Goal: Find specific page/section: Find specific page/section

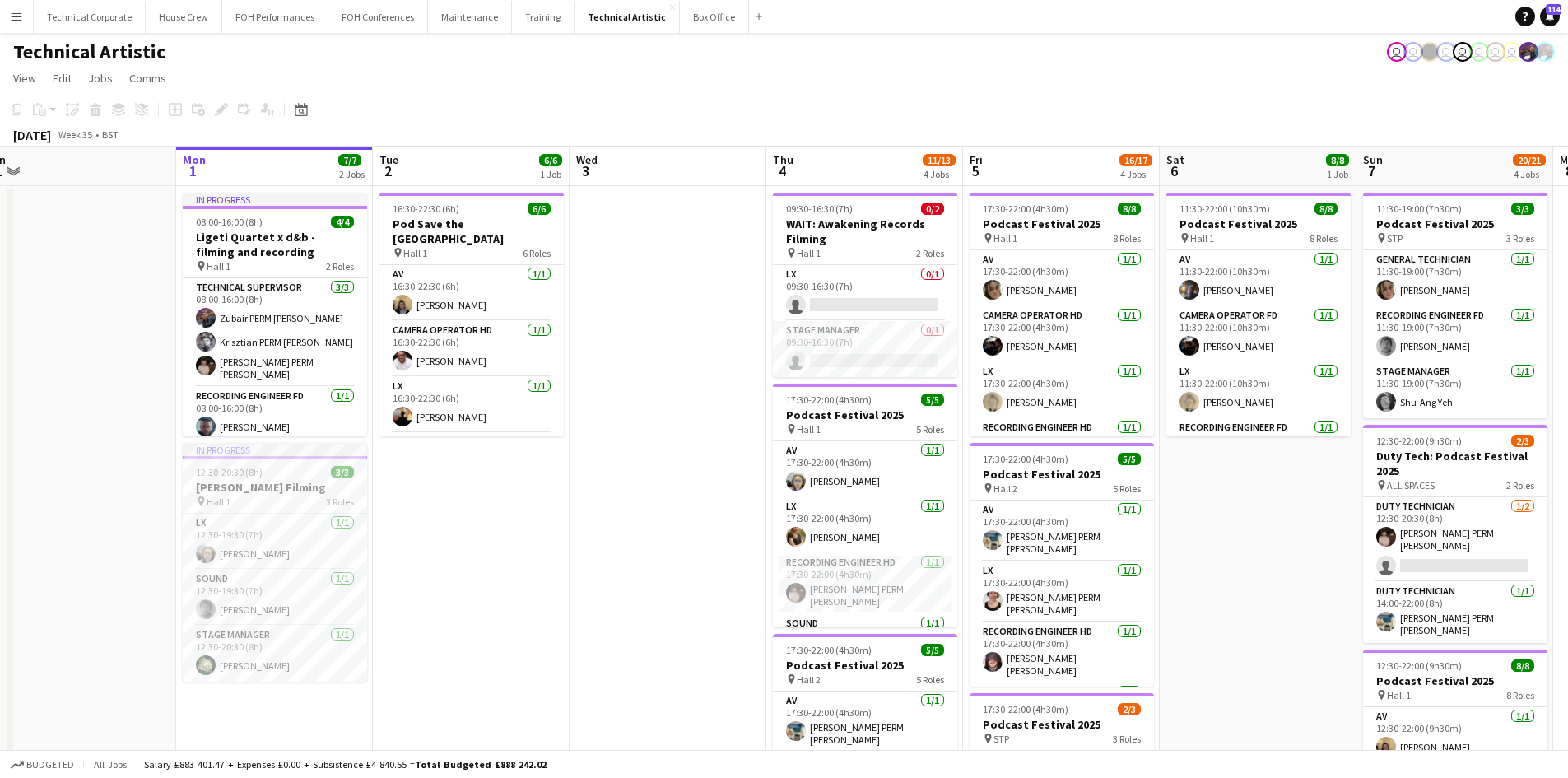
drag, startPoint x: 673, startPoint y: 591, endPoint x: 508, endPoint y: 471, distance: 204.0
click at [519, 502] on app-calendar-viewport "Fri 29 5/5 2 Jobs Sat 30 Sun 31 Mon 1 7/7 2 Jobs Tue 2 6/6 1 Job Wed 3 Thu 4 11…" at bounding box center [784, 665] width 1568 height 1037
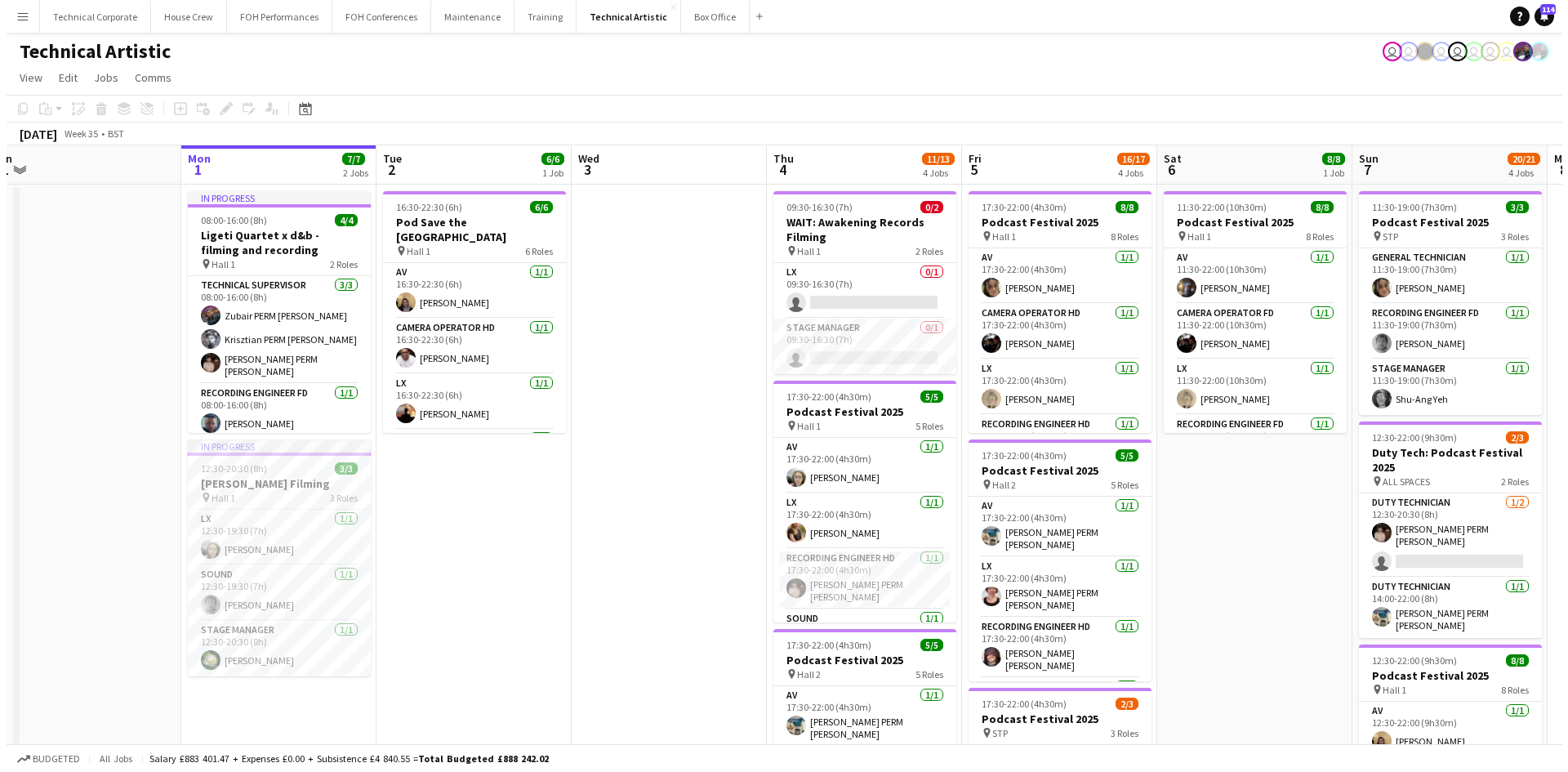
scroll to position [0, 557]
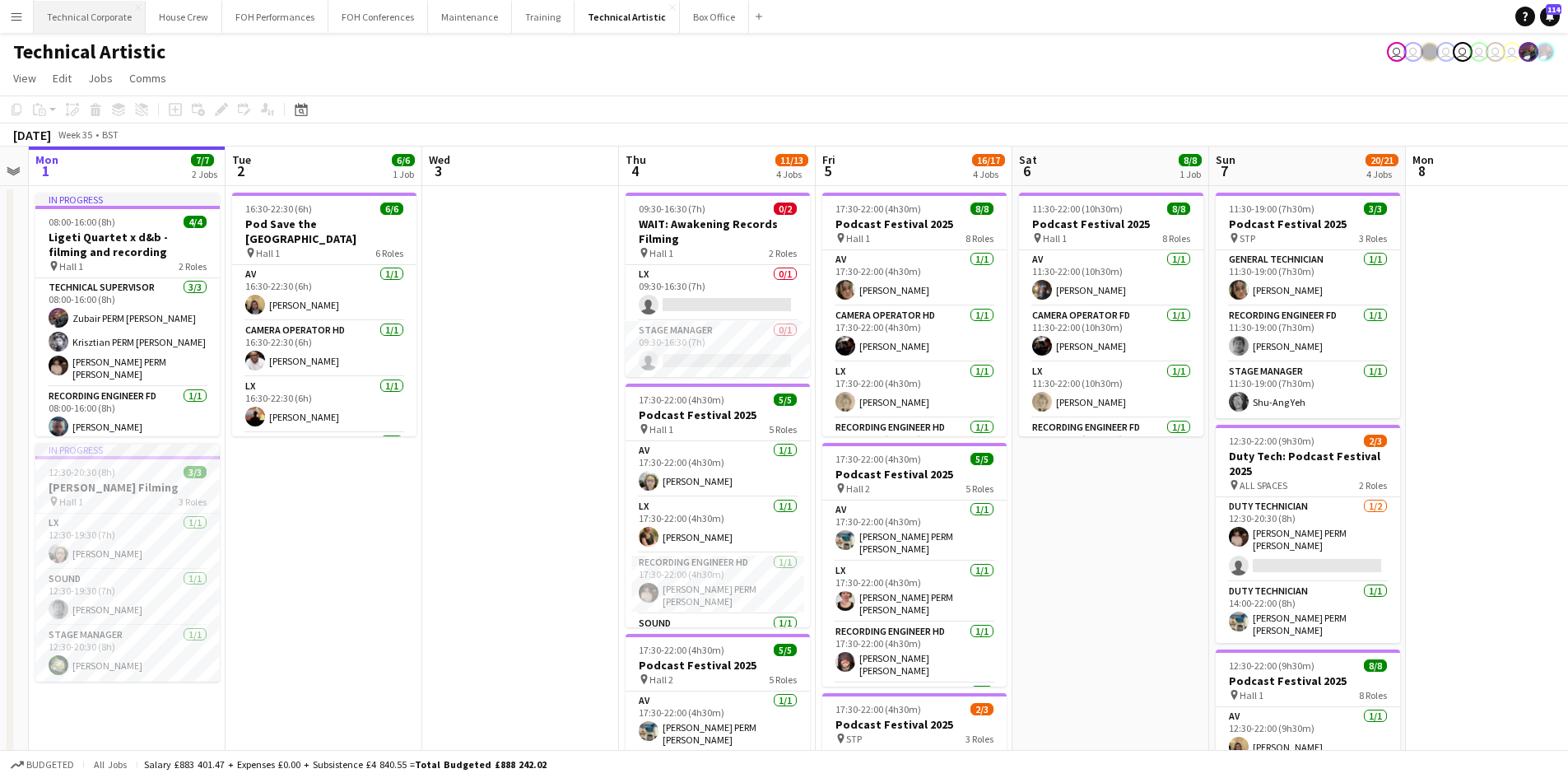
click at [50, 19] on button "Technical Corporate Close" at bounding box center [89, 17] width 112 height 33
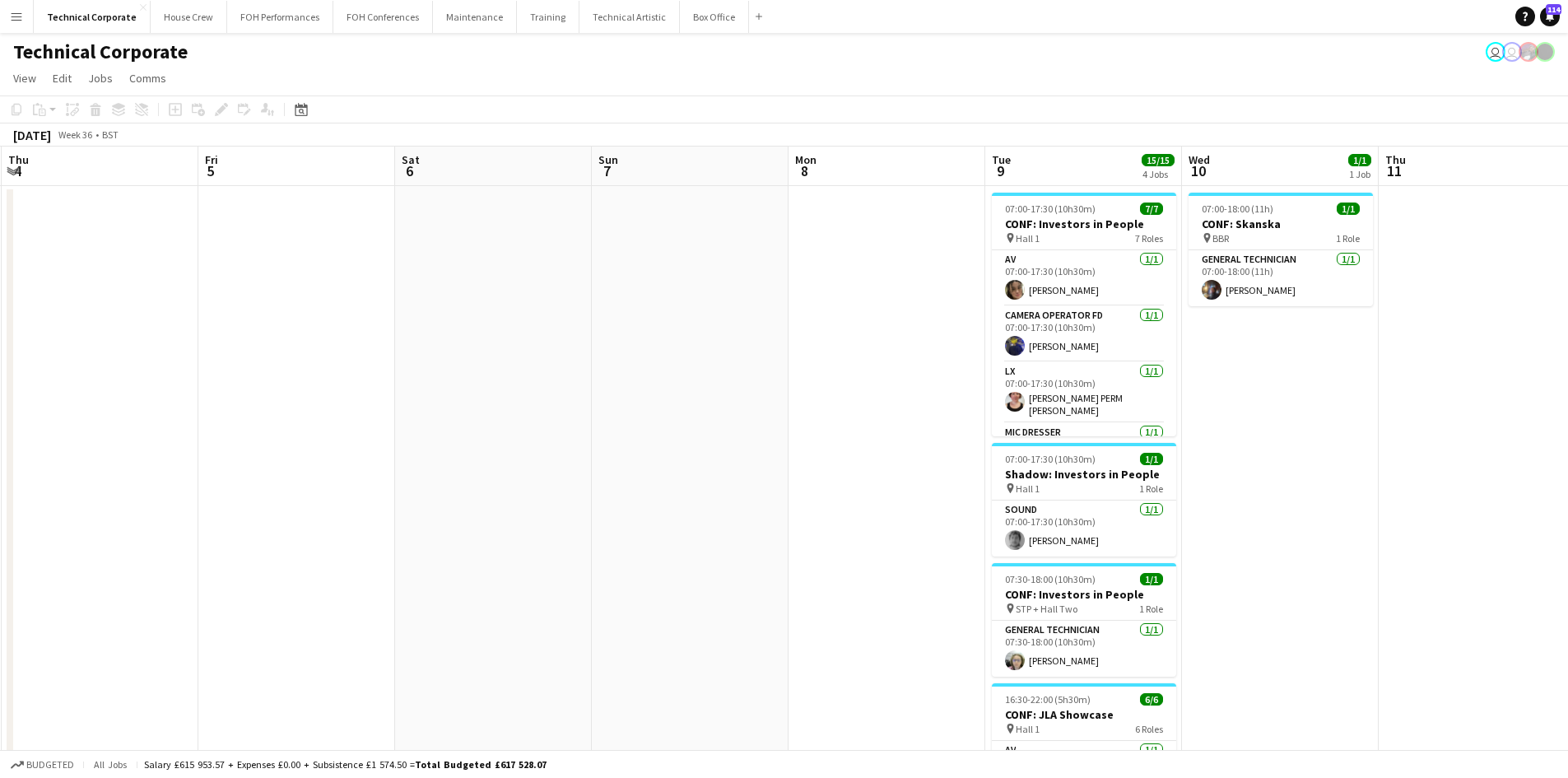
scroll to position [0, 554]
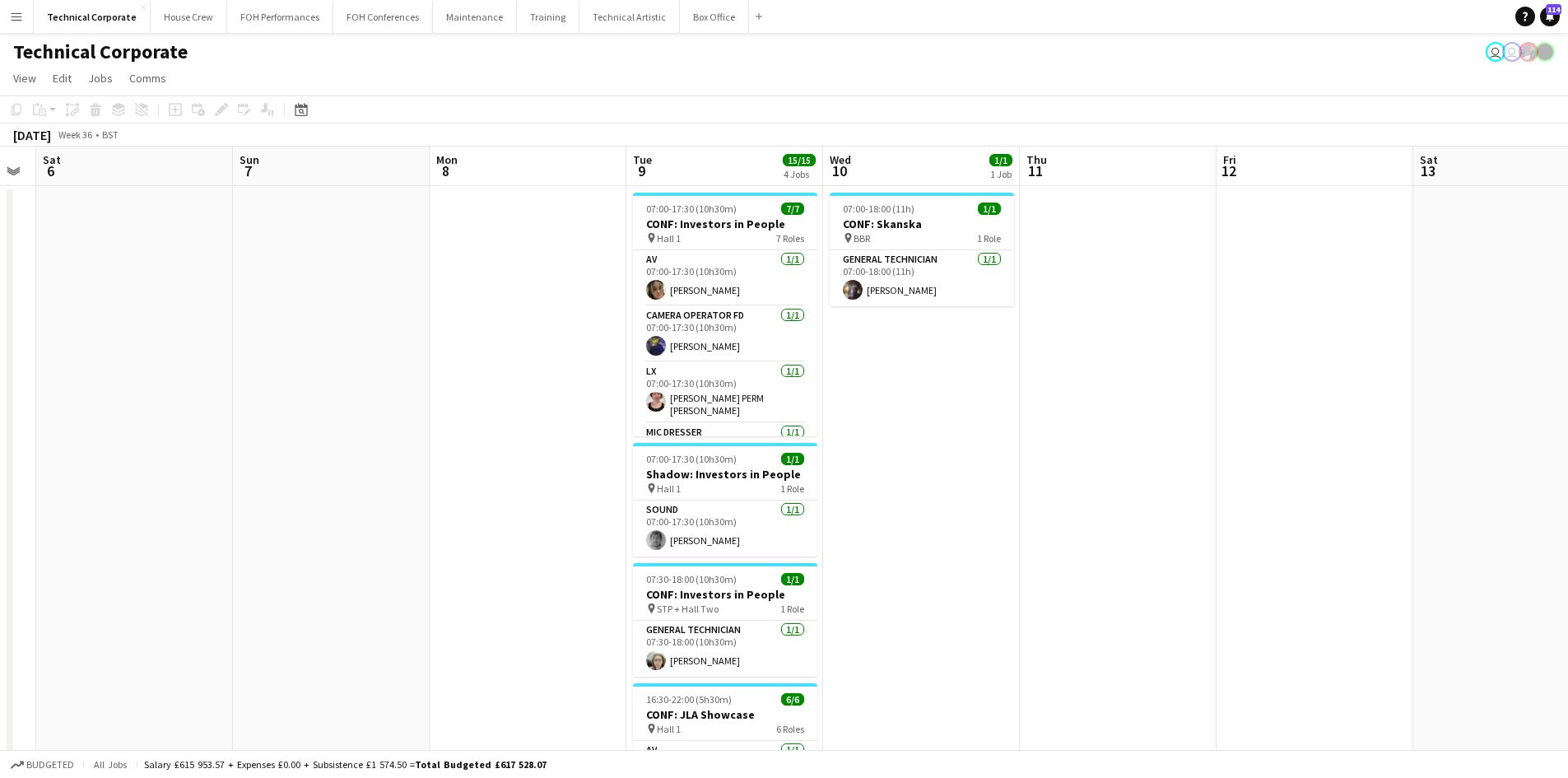
drag, startPoint x: 1178, startPoint y: 444, endPoint x: 163, endPoint y: 247, distance: 1033.9
click at [0, 267] on html "Menu Boards Boards Boards All jobs Status Workforce Workforce My Workforce Recr…" at bounding box center [784, 510] width 1568 height 1020
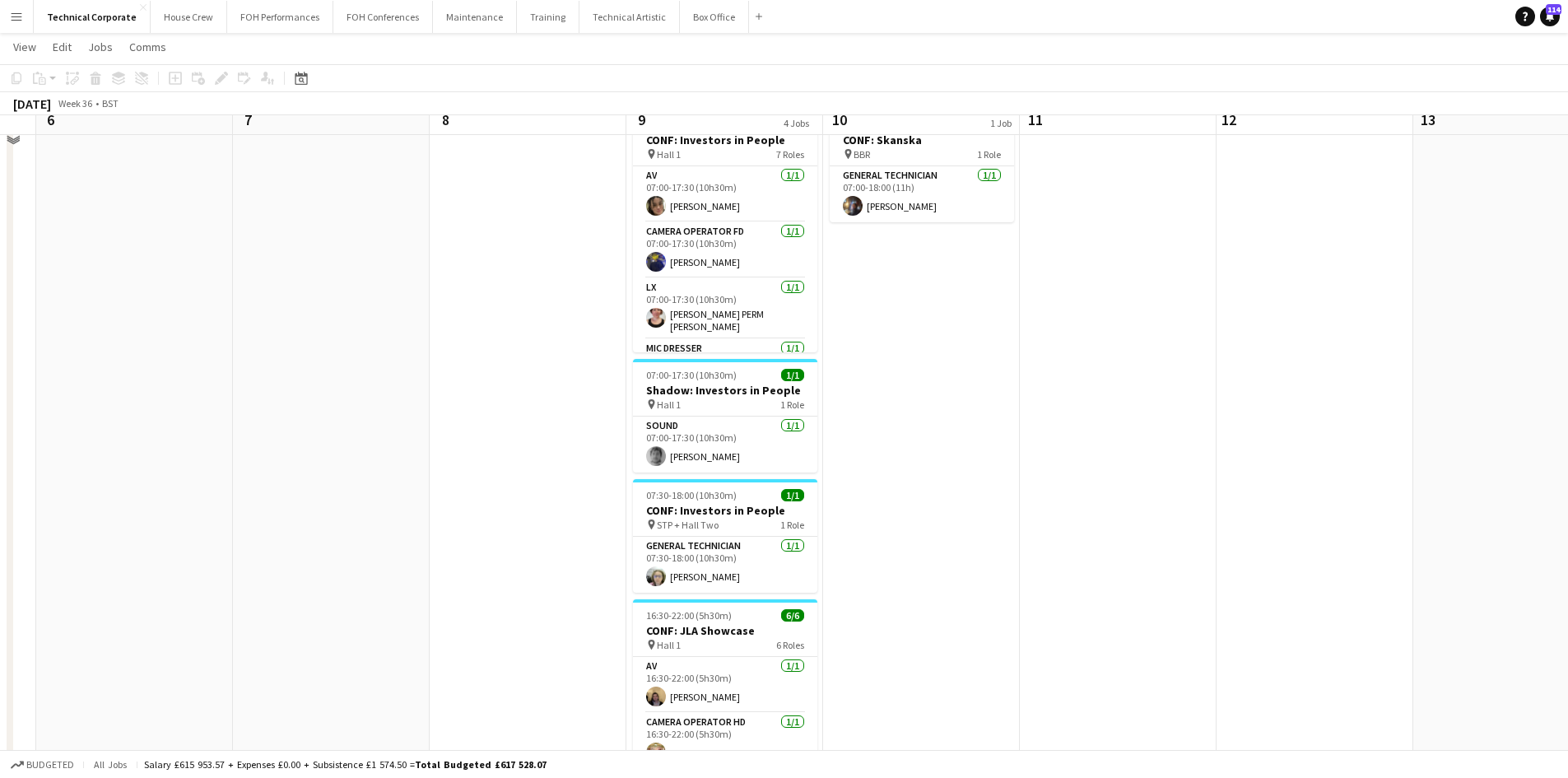
scroll to position [0, 0]
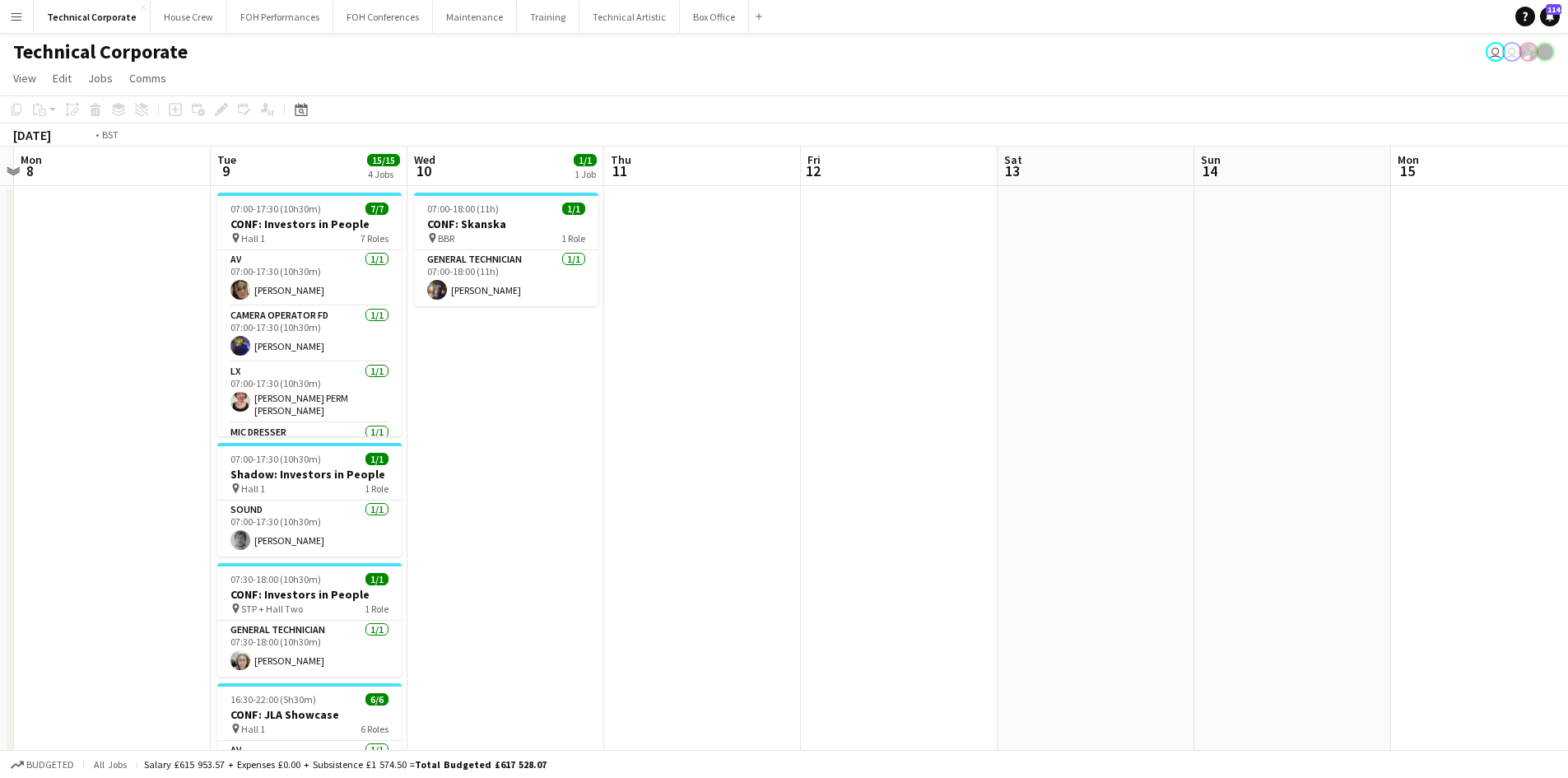
drag, startPoint x: 1231, startPoint y: 454, endPoint x: 91, endPoint y: 295, distance: 1151.0
click at [91, 295] on app-calendar-viewport "Wed 3 3/3 1 Job Thu 4 Fri 5 Sat 6 Sun 7 Mon 8 Tue 9 15/15 4 Jobs Wed 10 1/1 1 J…" at bounding box center [784, 568] width 1568 height 845
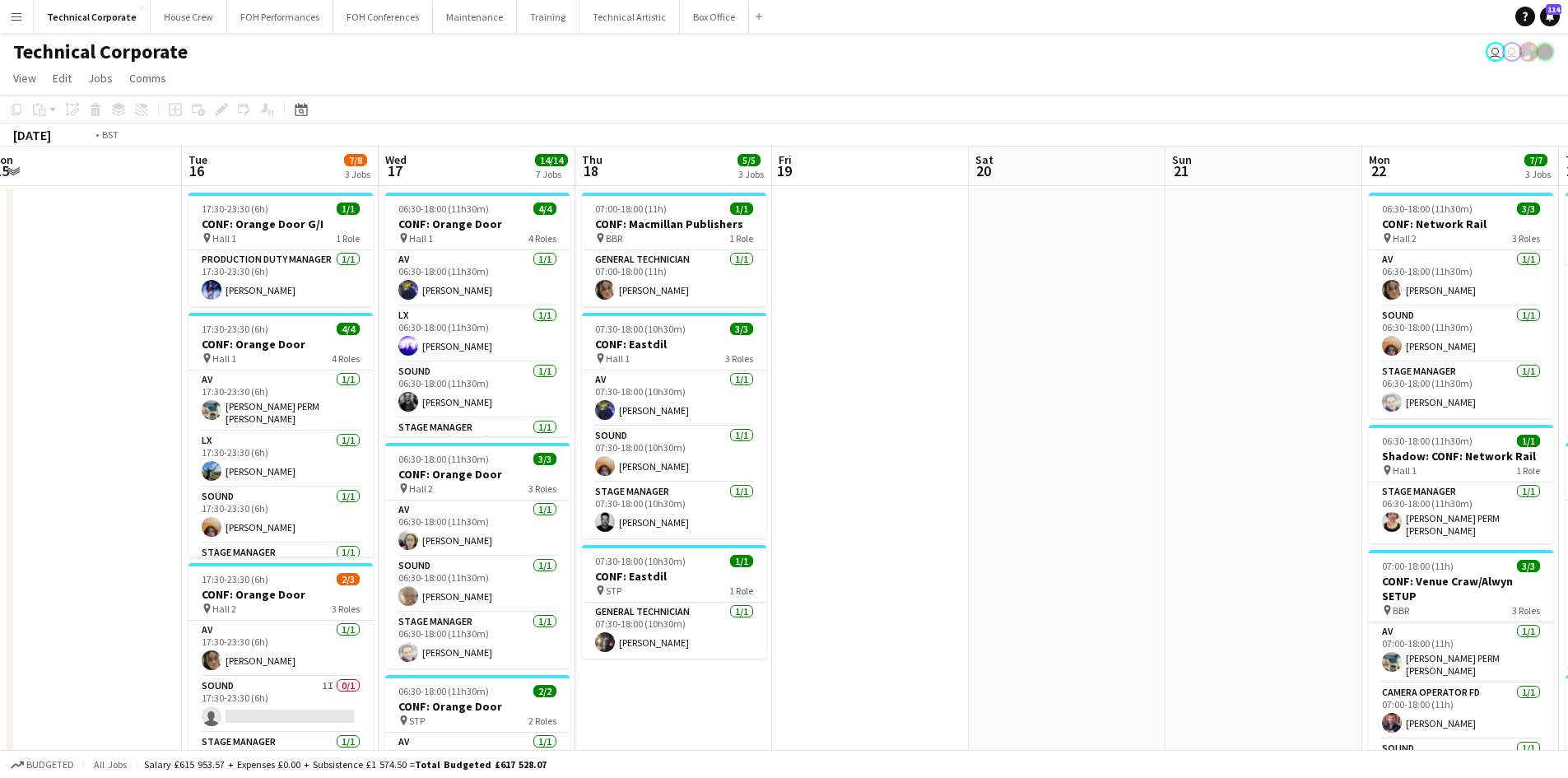
drag, startPoint x: 1420, startPoint y: 624, endPoint x: 740, endPoint y: 554, distance: 683.6
click at [740, 554] on app-calendar-viewport "Fri 12 Sat 13 Sun 14 Mon 15 Tue 16 7/8 3 Jobs Wed 17 14/14 7 Jobs Thu 18 5/5 3 …" at bounding box center [784, 791] width 1568 height 1290
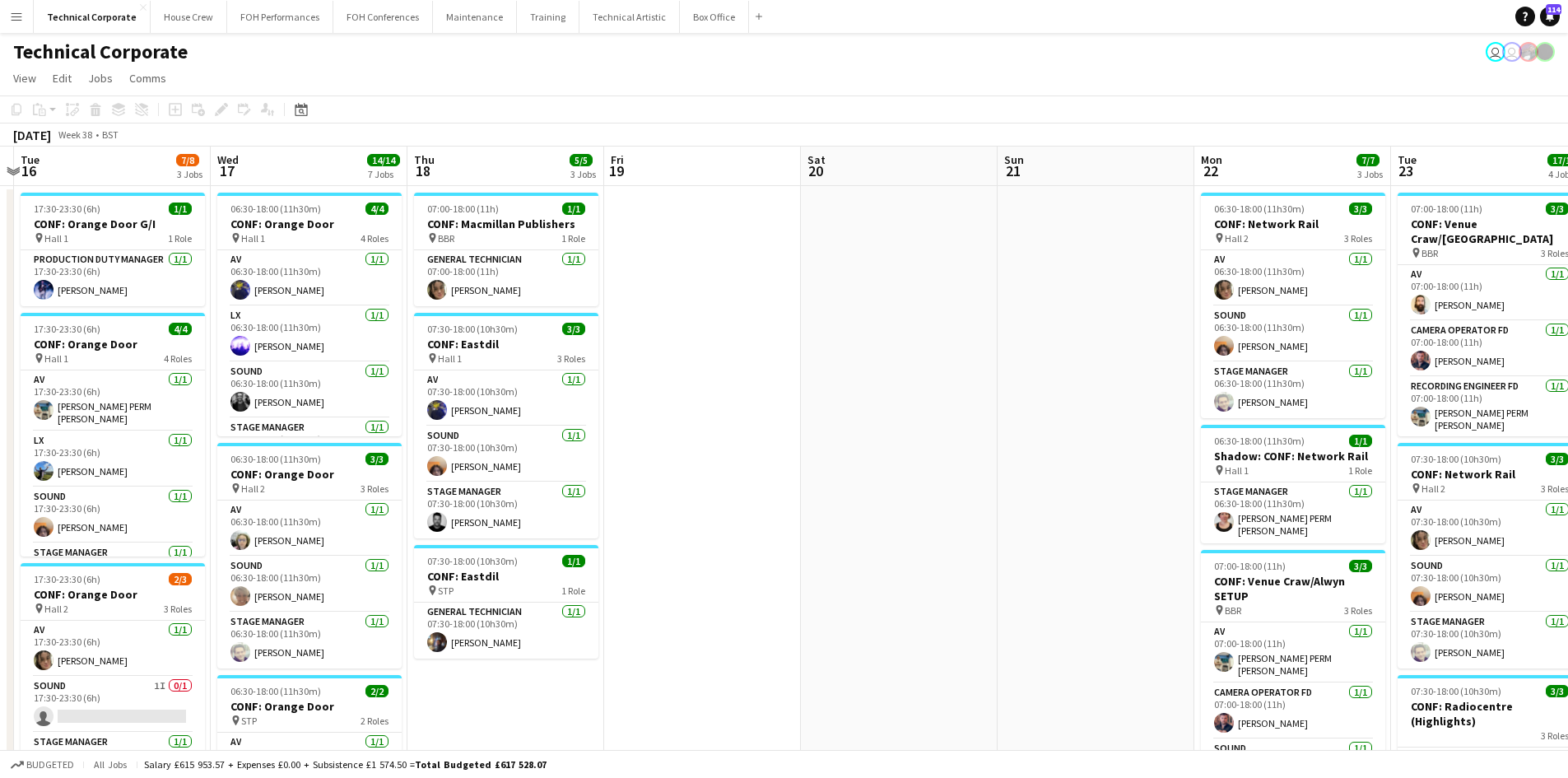
scroll to position [0, 629]
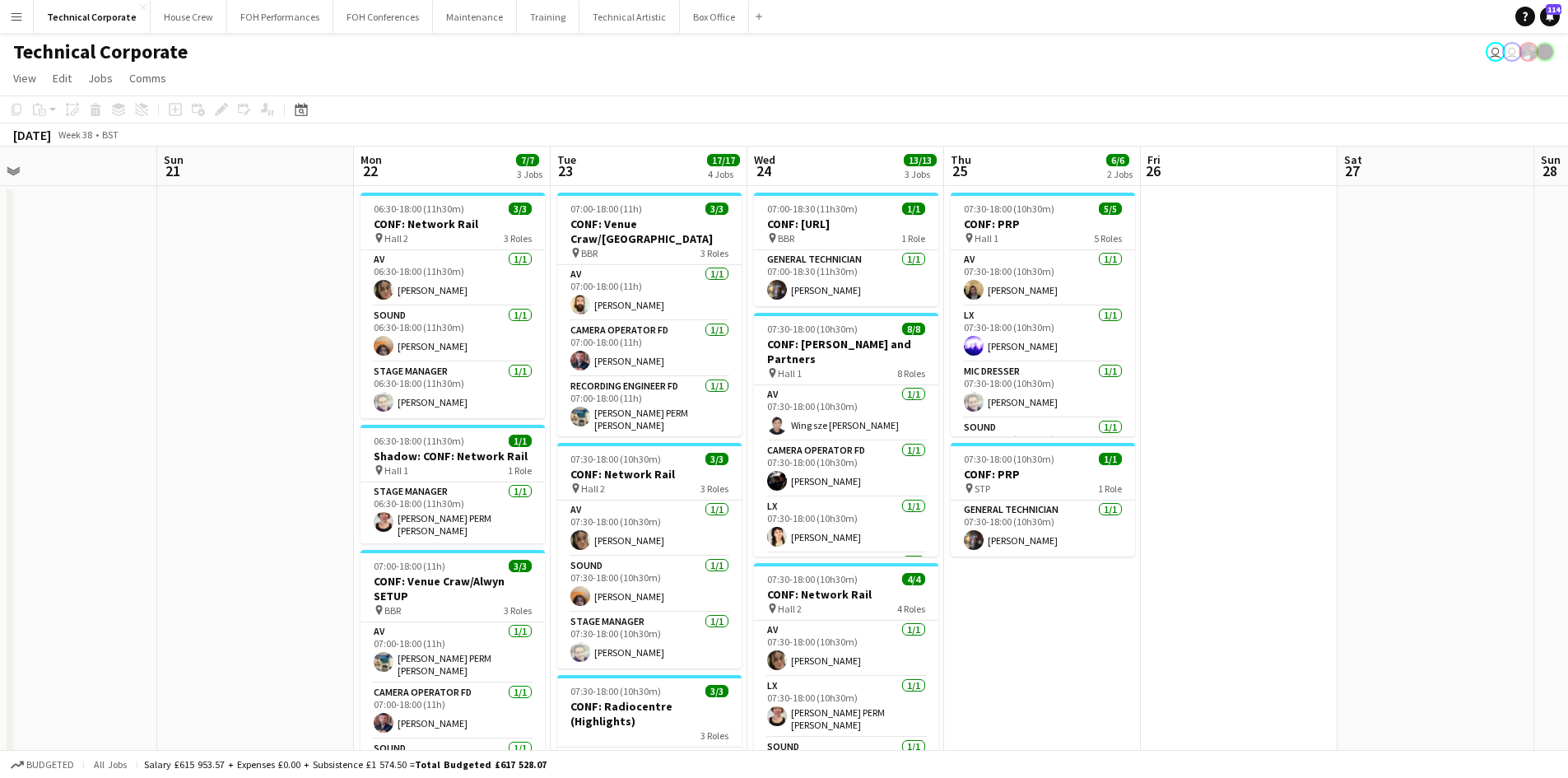
drag, startPoint x: 1115, startPoint y: 549, endPoint x: 148, endPoint y: 482, distance: 969.3
click at [148, 482] on app-calendar-viewport "Wed 17 14/14 7 Jobs Thu 18 5/5 3 Jobs Fri 19 Sat 20 Sun 21 Mon 22 7/7 3 Jobs Tu…" at bounding box center [784, 791] width 1568 height 1290
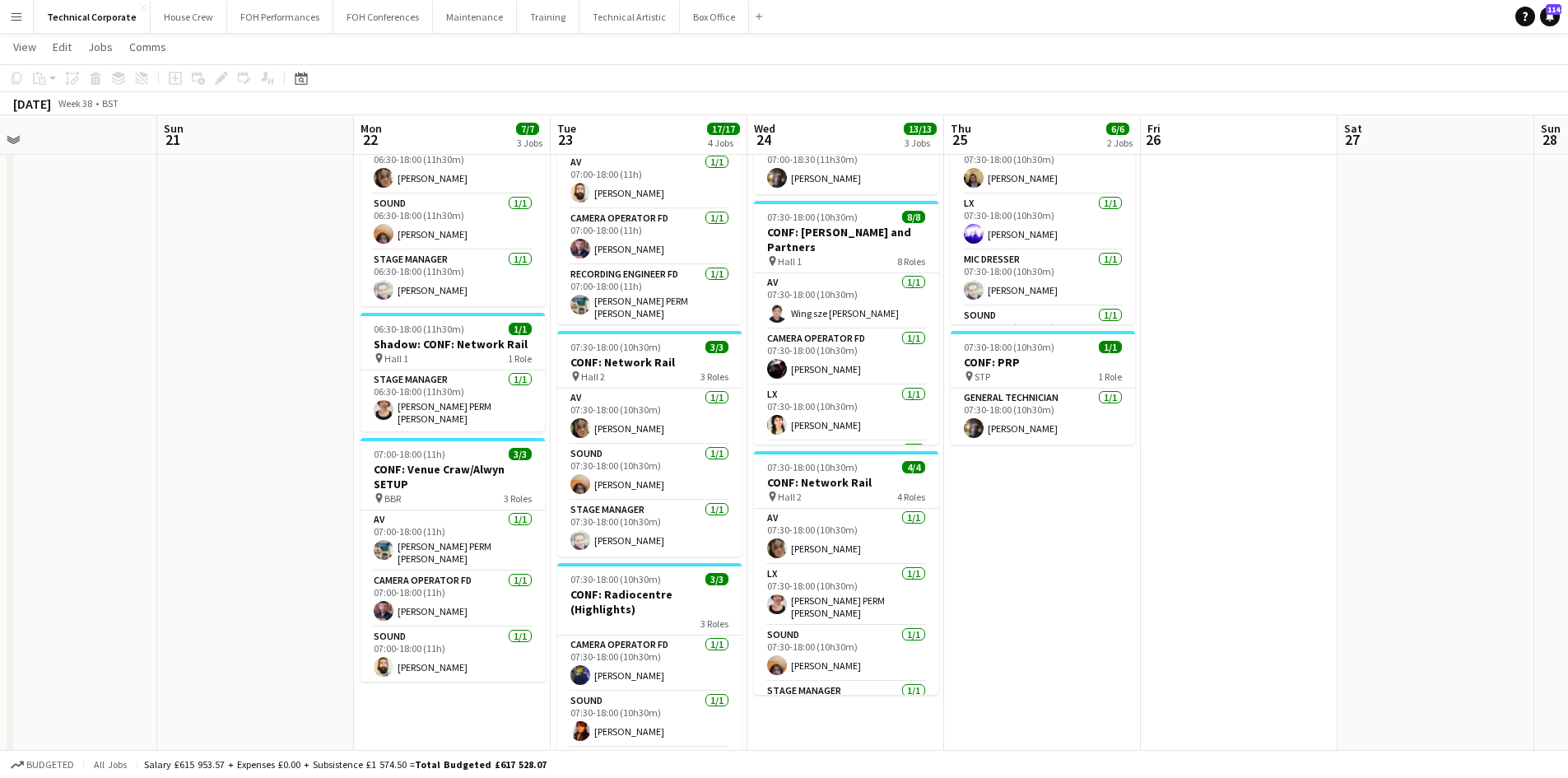
scroll to position [247, 0]
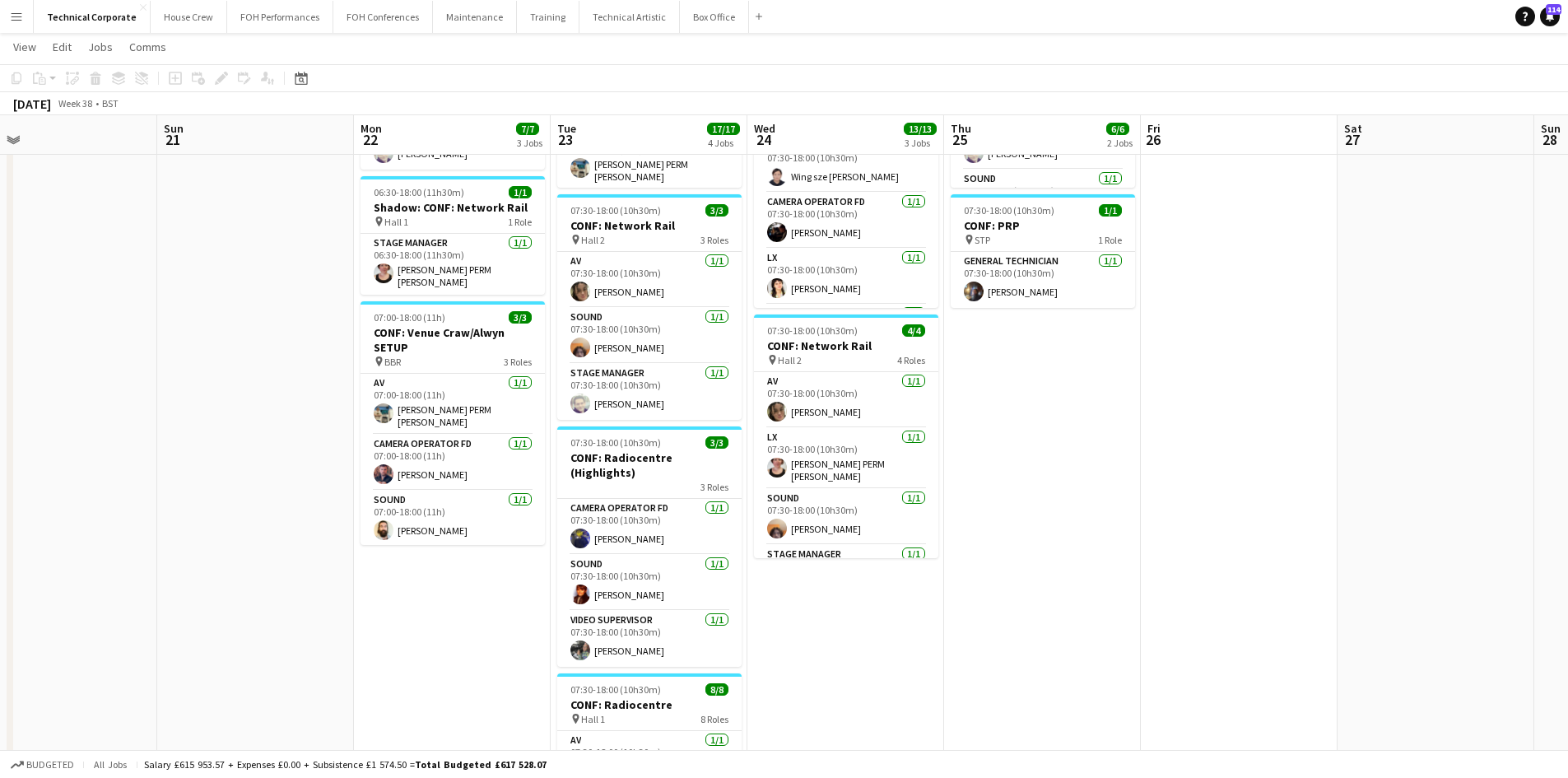
click at [1313, 380] on app-date-cell at bounding box center [1239, 563] width 197 height 1251
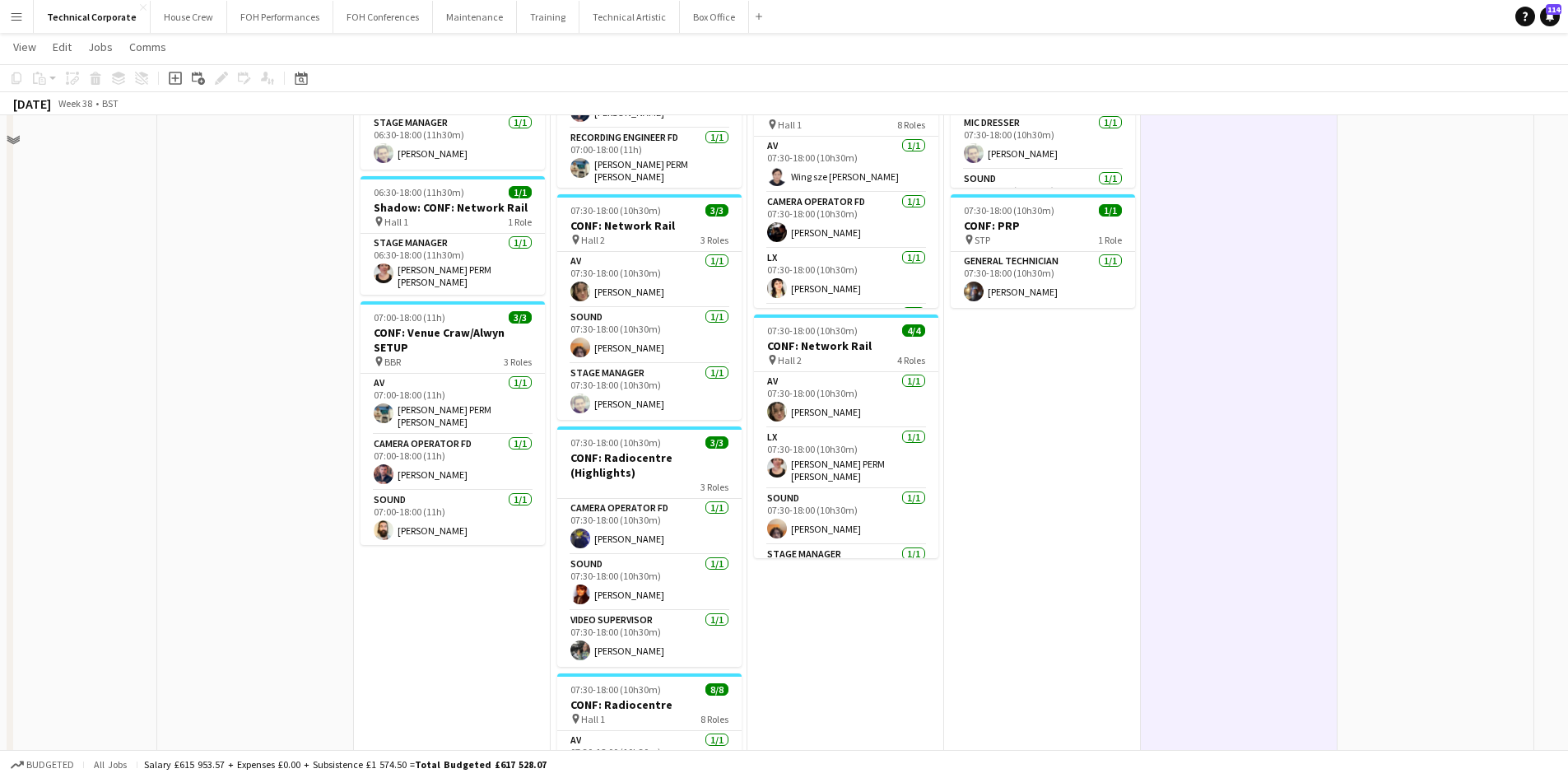
scroll to position [0, 0]
